Goal: Go to known website: Access a specific website the user already knows

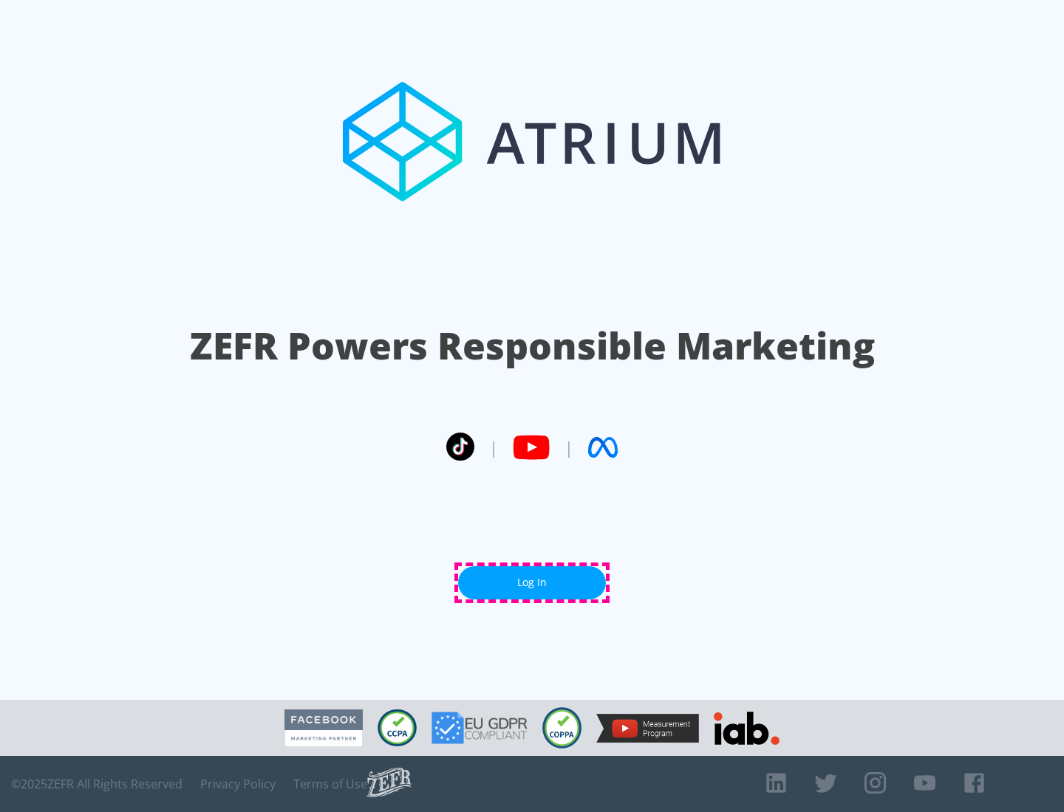
click at [532, 583] on link "Log In" at bounding box center [532, 583] width 148 height 33
